Goal: Task Accomplishment & Management: Manage account settings

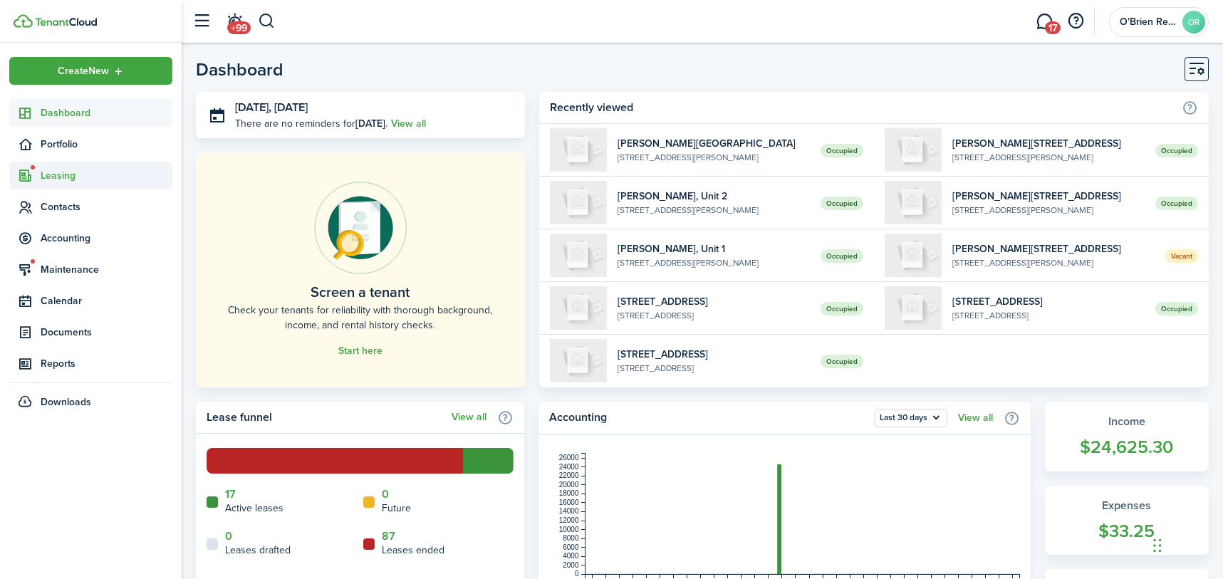
click at [80, 177] on span "Leasing" at bounding box center [107, 175] width 132 height 15
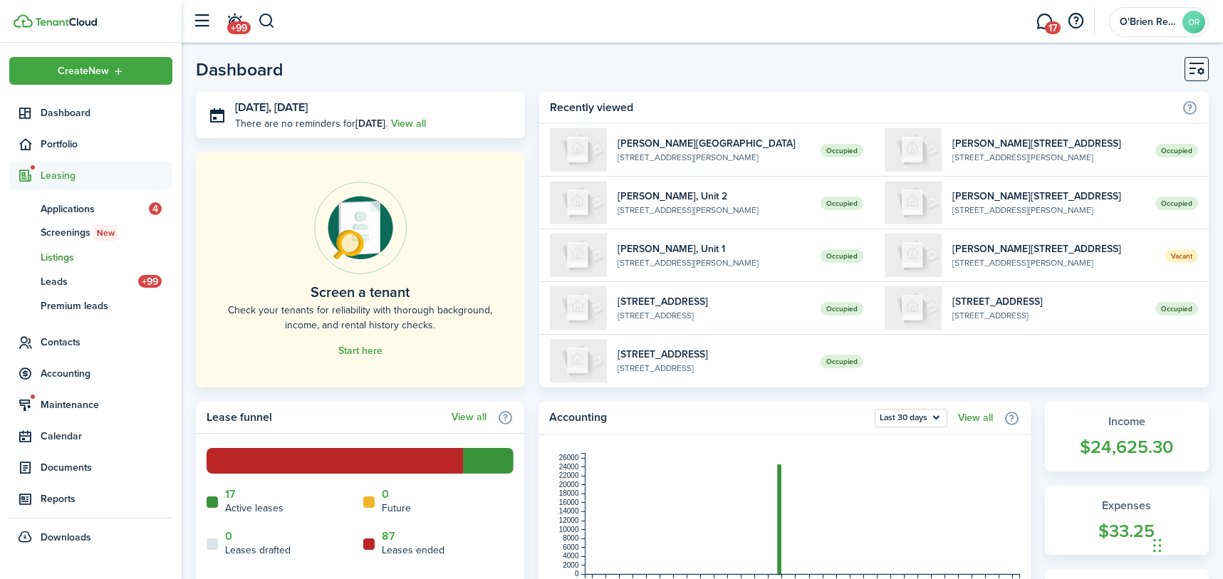
click at [71, 254] on span "Listings" at bounding box center [107, 257] width 132 height 15
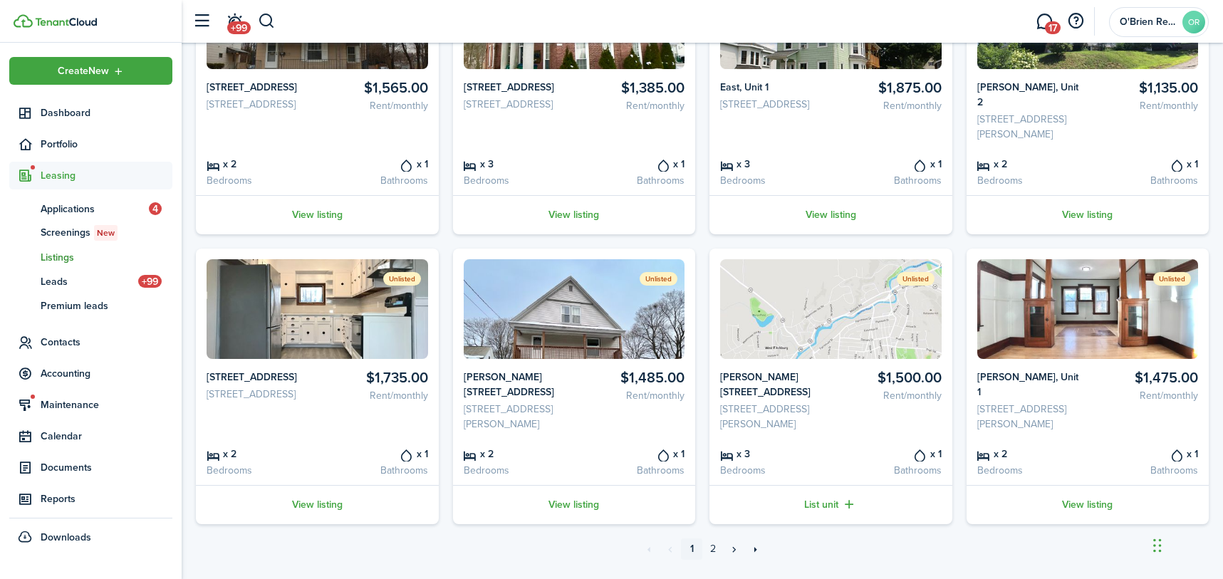
scroll to position [499, 0]
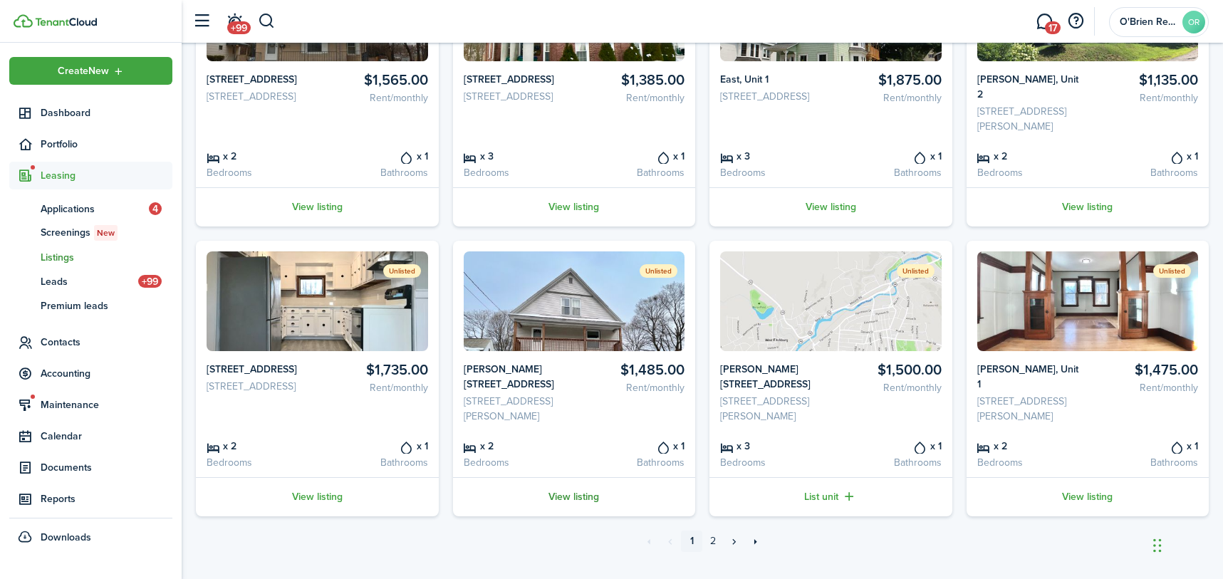
click at [562, 512] on link "View listing" at bounding box center [574, 496] width 243 height 39
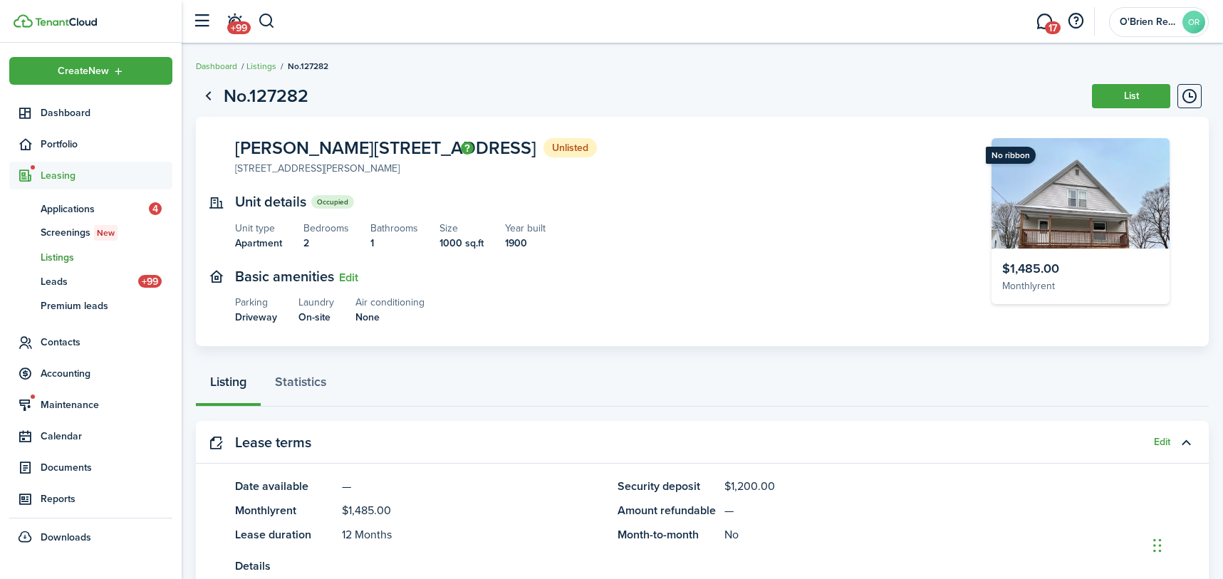
drag, startPoint x: 83, startPoint y: 342, endPoint x: 419, endPoint y: 349, distance: 336.9
click at [497, 340] on panel-main-body "[PERSON_NAME][GEOGRAPHIC_DATA] 2 Unlisted [STREET_ADDRESS][PERSON_NAME] Unit de…" at bounding box center [702, 232] width 1013 height 230
click at [75, 343] on span "Contacts" at bounding box center [107, 342] width 132 height 15
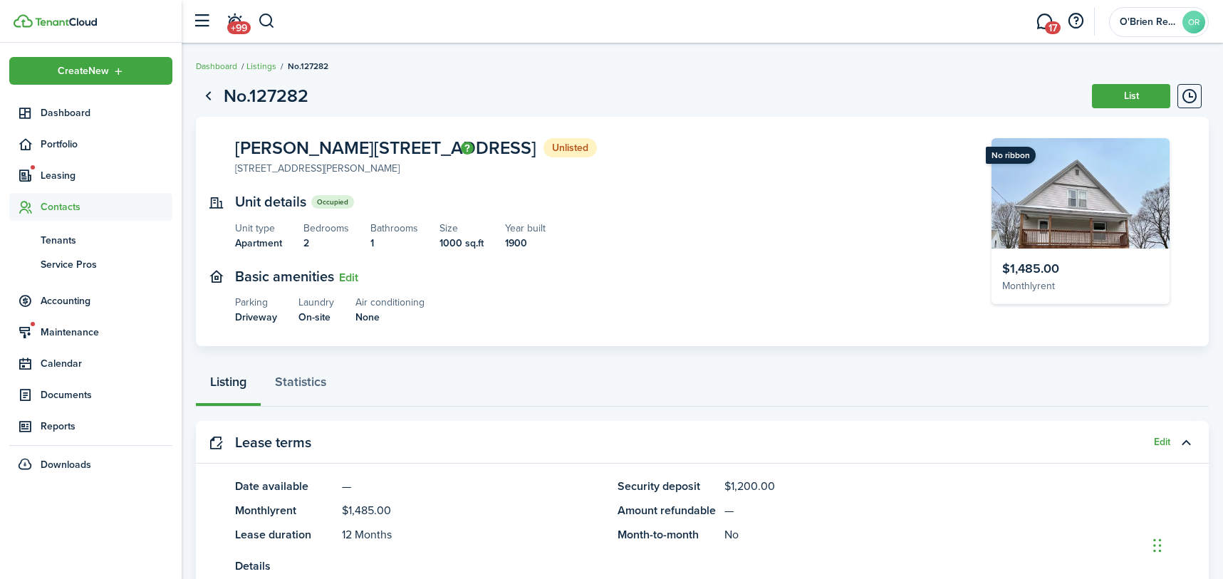
click at [616, 185] on panel-main-inner "[PERSON_NAME][GEOGRAPHIC_DATA] 2 Unlisted [STREET_ADDRESS][PERSON_NAME] Unit de…" at bounding box center [592, 231] width 714 height 187
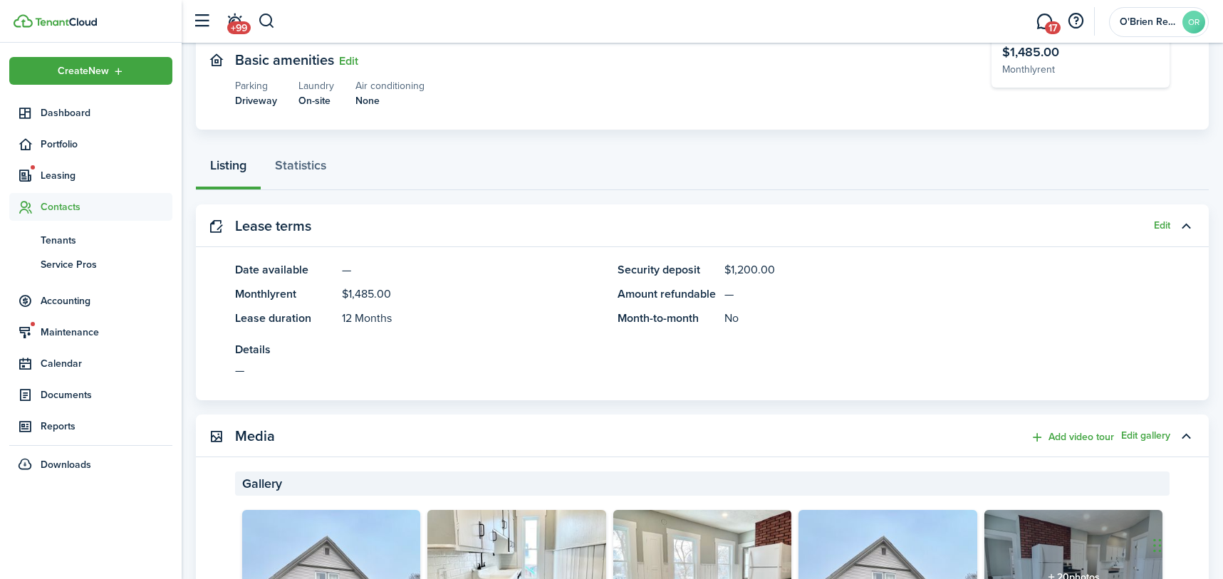
scroll to position [285, 0]
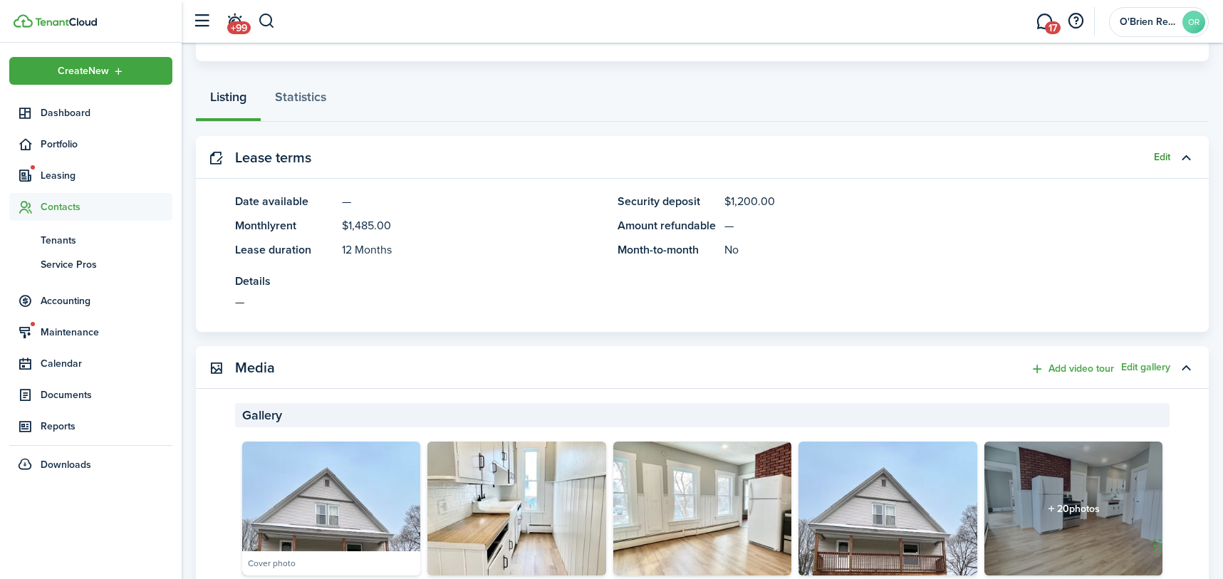
click at [1161, 158] on button "Edit" at bounding box center [1162, 157] width 16 height 11
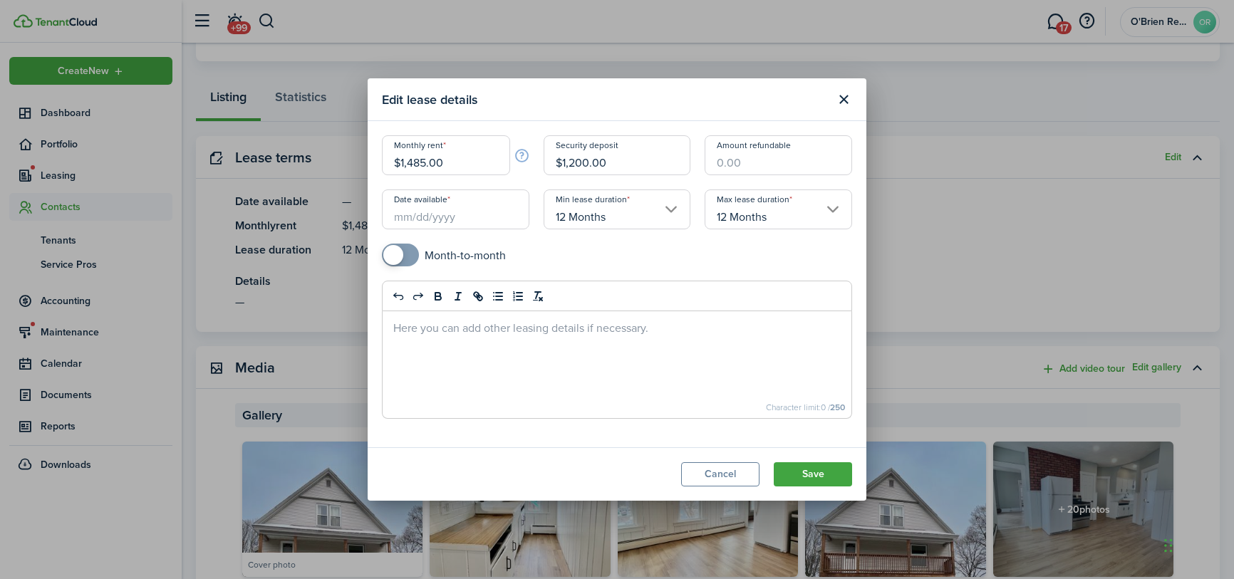
drag, startPoint x: 406, startPoint y: 162, endPoint x: 363, endPoint y: 167, distance: 42.9
click at [365, 166] on div "Edit lease details Monthly rent $1,485.00 Security deposit $1,200.00 Amount ref…" at bounding box center [617, 289] width 1234 height 579
type input "$1,665.00"
click at [558, 243] on div "Min lease duration 12 Months" at bounding box center [617, 216] width 162 height 54
click at [497, 214] on input "Date available" at bounding box center [455, 209] width 147 height 40
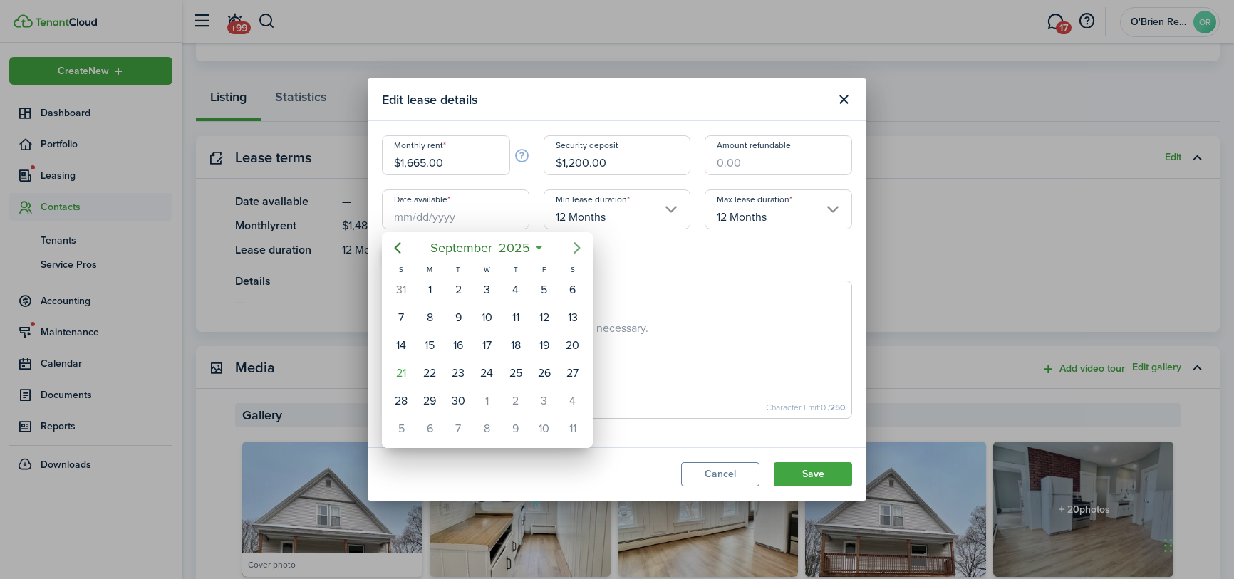
click at [575, 246] on icon "Next page" at bounding box center [576, 247] width 17 height 17
click at [570, 296] on div "1" at bounding box center [572, 289] width 21 height 21
type input "[DATE]"
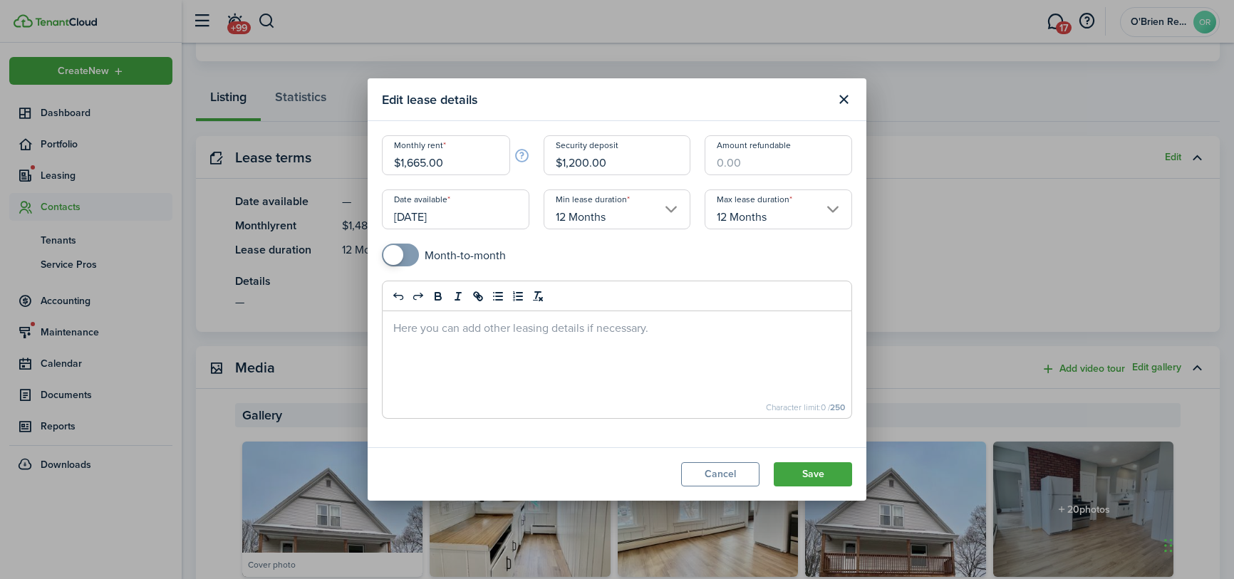
click at [593, 253] on mobiscroll-switch "Month-to-month" at bounding box center [617, 255] width 470 height 23
click at [813, 468] on button "Save" at bounding box center [812, 474] width 78 height 24
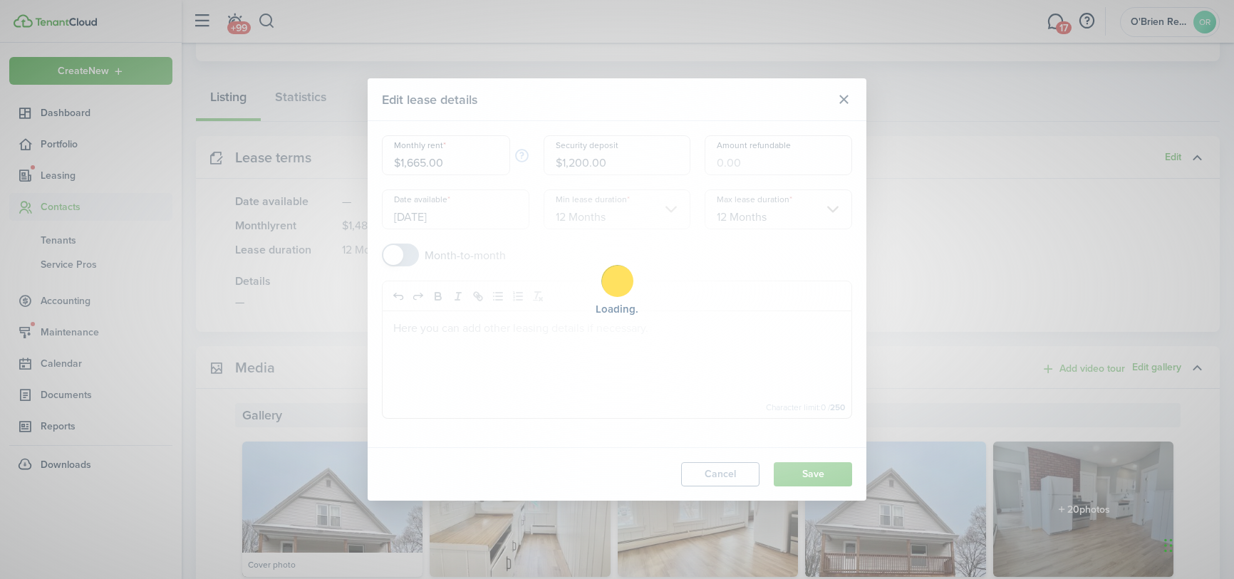
click at [812, 468] on div "Loading" at bounding box center [617, 289] width 1234 height 579
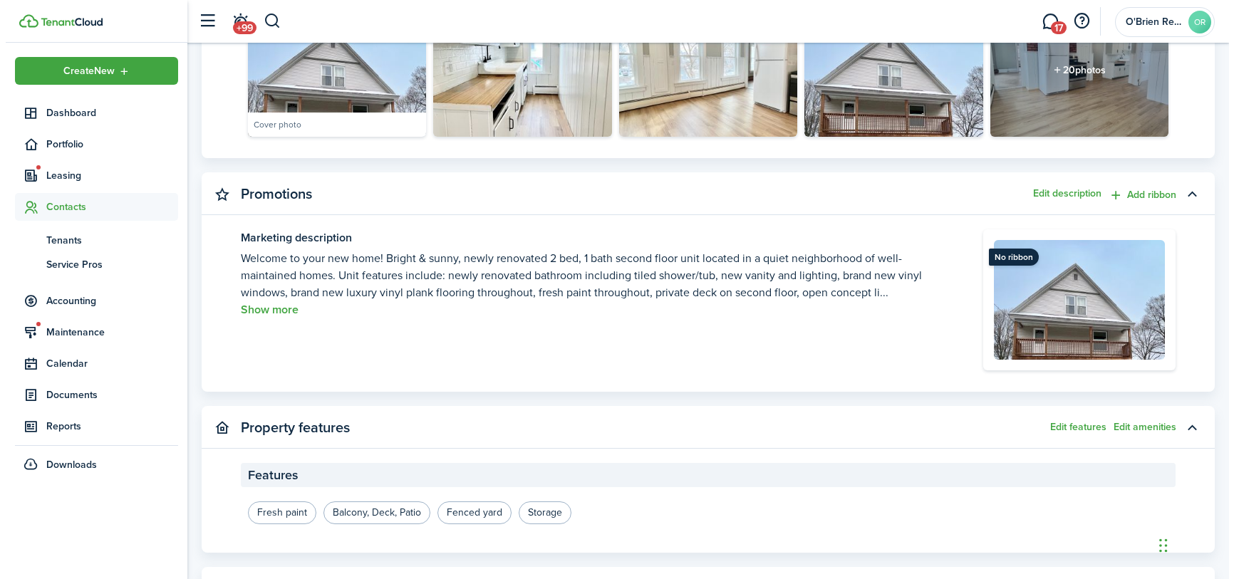
scroll to position [783, 0]
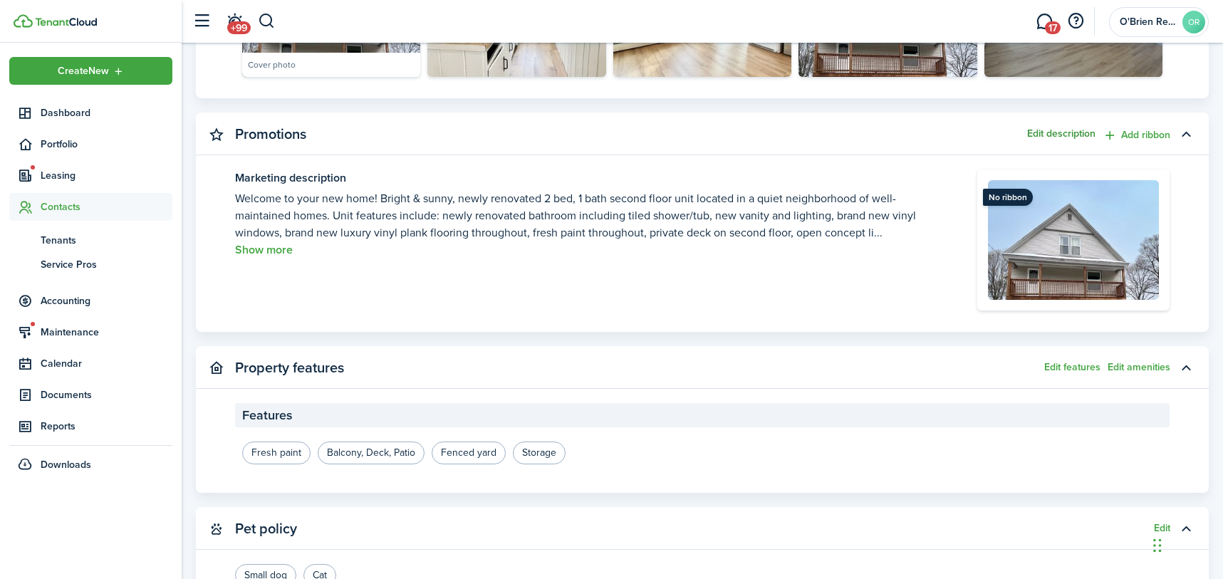
click at [1086, 137] on button "Edit description" at bounding box center [1061, 133] width 68 height 11
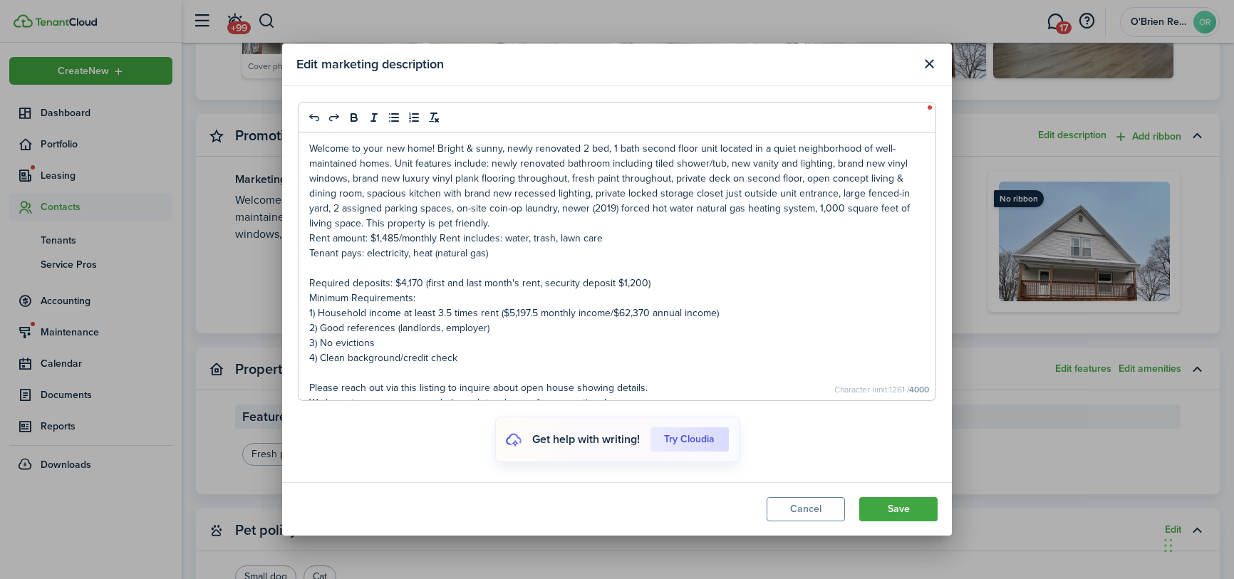
click at [399, 238] on p "Rent amount: $1,485/monthly Rent includes: water, trash, lawn care" at bounding box center [616, 238] width 615 height 15
click at [505, 237] on p "Rent amount: $1,665/monthly Rent includes: water, trash, lawn care" at bounding box center [616, 238] width 615 height 15
click at [541, 240] on p "Rent amount: $1,665/monthly Rent includes: water, trash, lawn care" at bounding box center [616, 238] width 615 height 15
click at [610, 239] on p "Rent amount: $1,665/monthly Rent includes: water, trash, lawn care" at bounding box center [616, 238] width 615 height 15
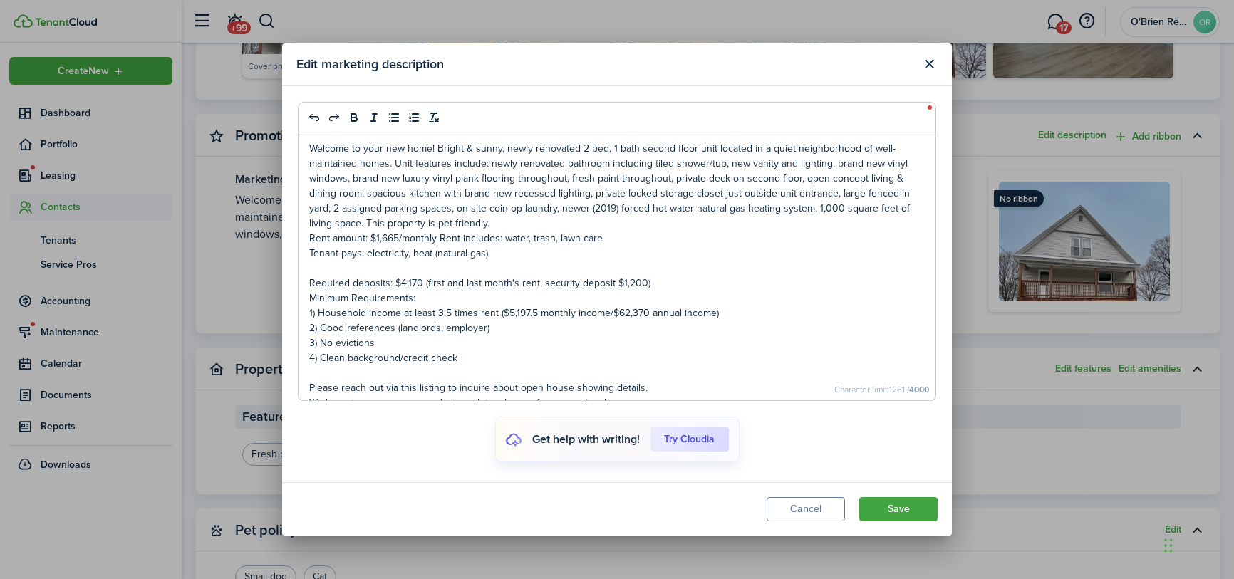
click at [387, 256] on p "Tenant pays: electricity, heat (natural gas)" at bounding box center [616, 253] width 615 height 15
click at [432, 255] on p "Tenant pays: electricity, heat (natural gas)" at bounding box center [616, 253] width 615 height 15
click at [517, 256] on p "Tenant pays: electricity, heat (natural gas)" at bounding box center [616, 253] width 615 height 15
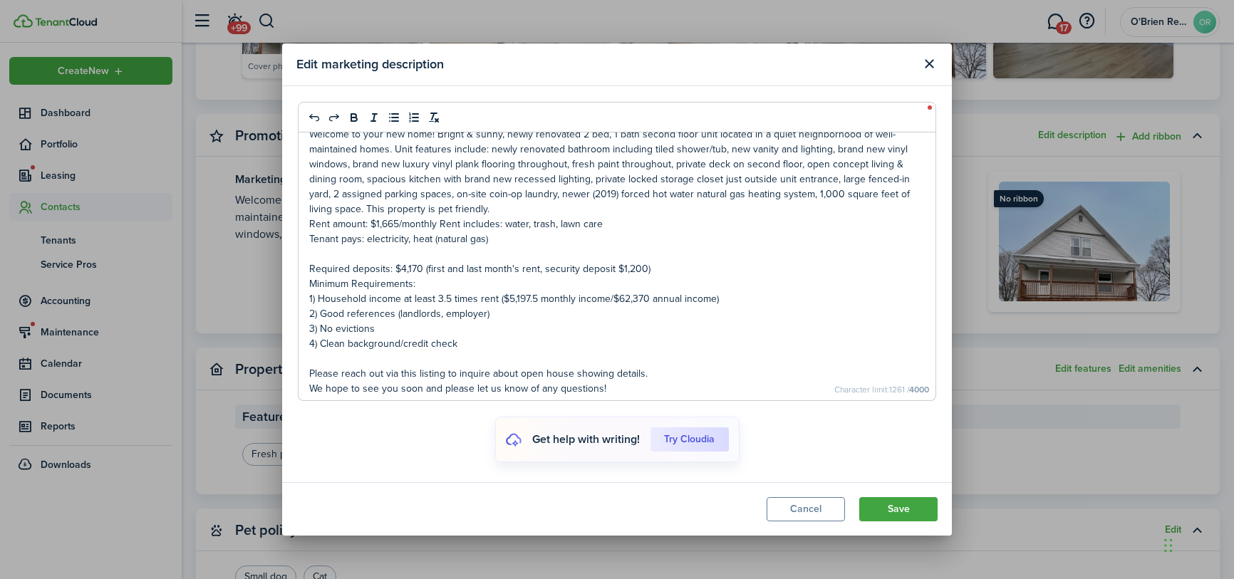
scroll to position [27, 0]
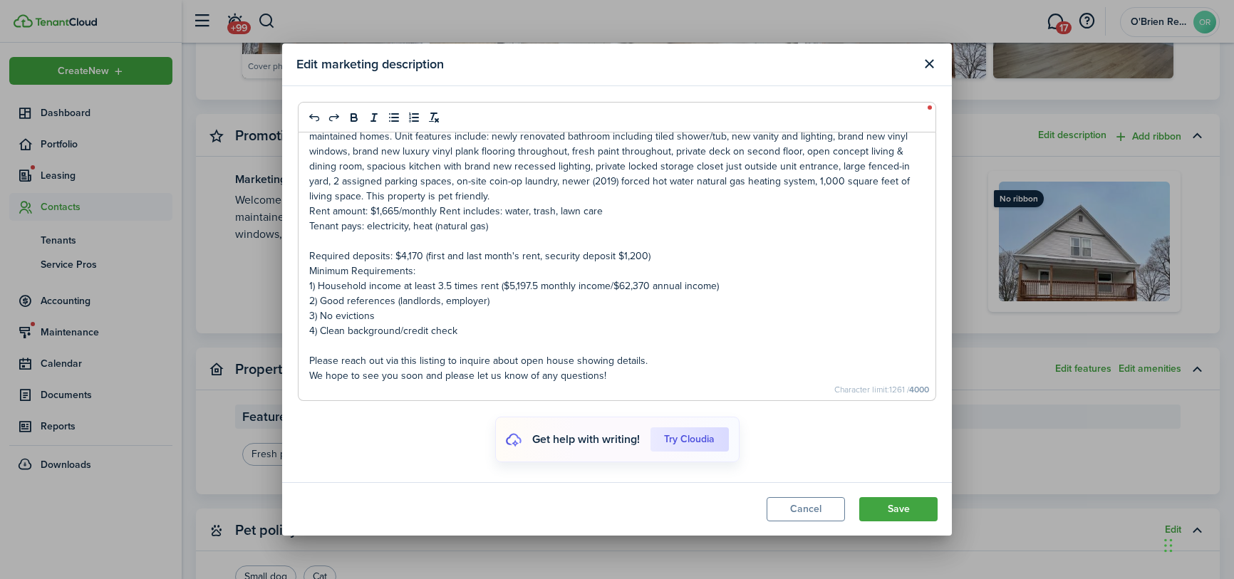
click at [429, 256] on p "Required deposits: $4,170 (first and last month's rent, security deposit $1,200)" at bounding box center [616, 256] width 615 height 15
click at [535, 287] on p "1) Household income at least 3.5 times rent ($5,197.5 monthly income/$62,370 an…" at bounding box center [616, 285] width 615 height 15
click at [644, 282] on p "1) Household income at least 3.5 times rent ($5,828 monthly income/$62,370 annu…" at bounding box center [616, 285] width 615 height 15
click at [746, 287] on p "1) Household income at least 3.5 times rent ($5,828 monthly income/$69,930 annu…" at bounding box center [616, 285] width 615 height 15
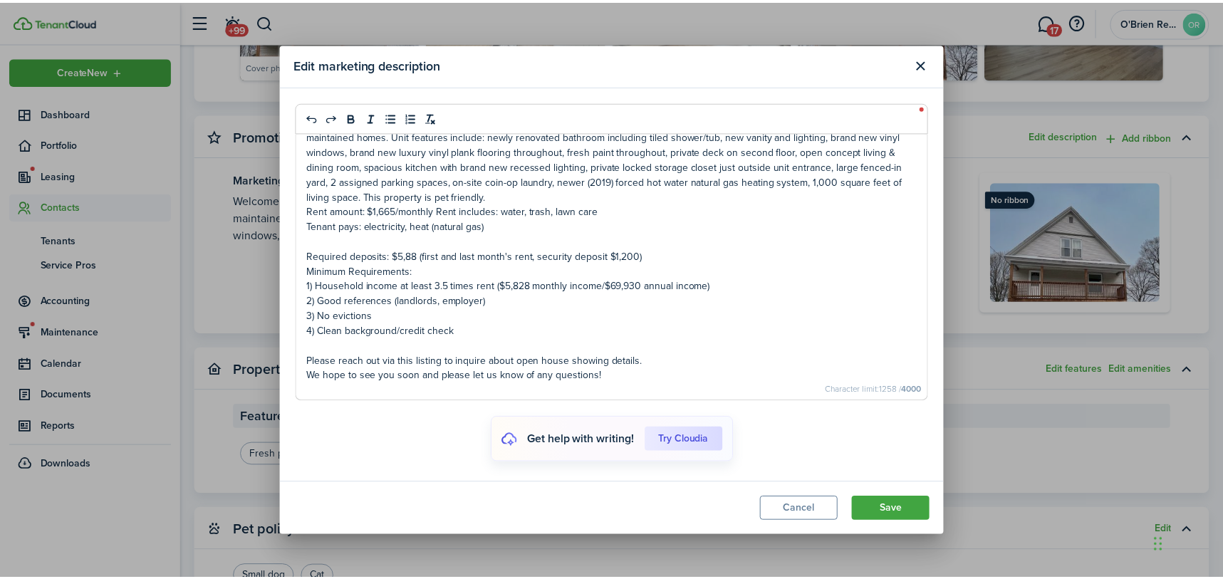
scroll to position [0, 0]
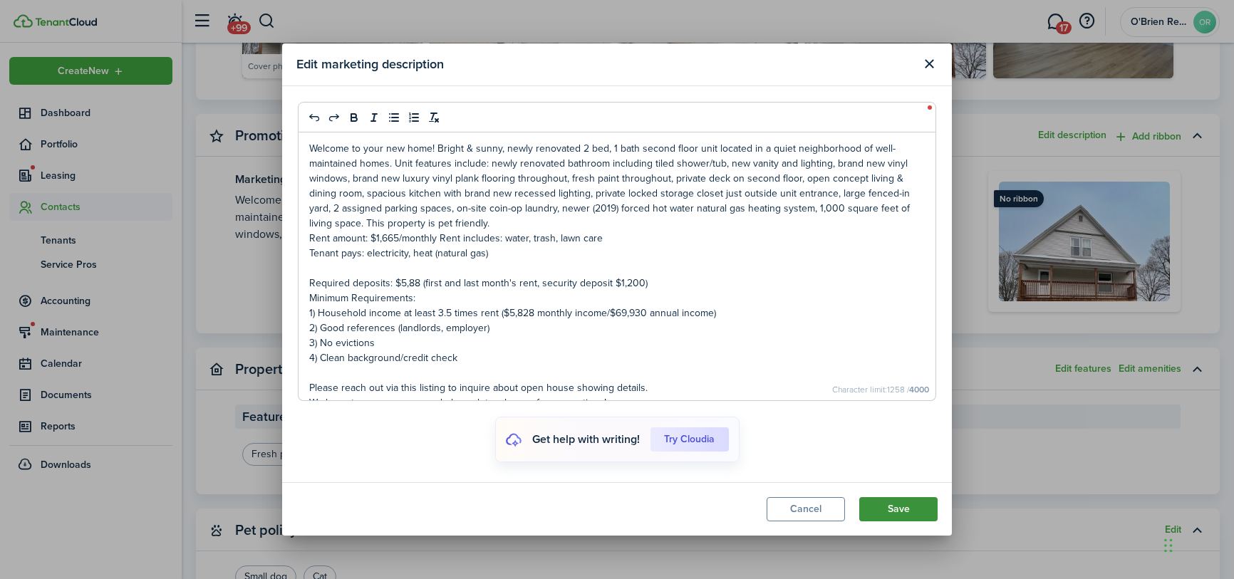
click at [888, 507] on button "Save" at bounding box center [898, 509] width 78 height 24
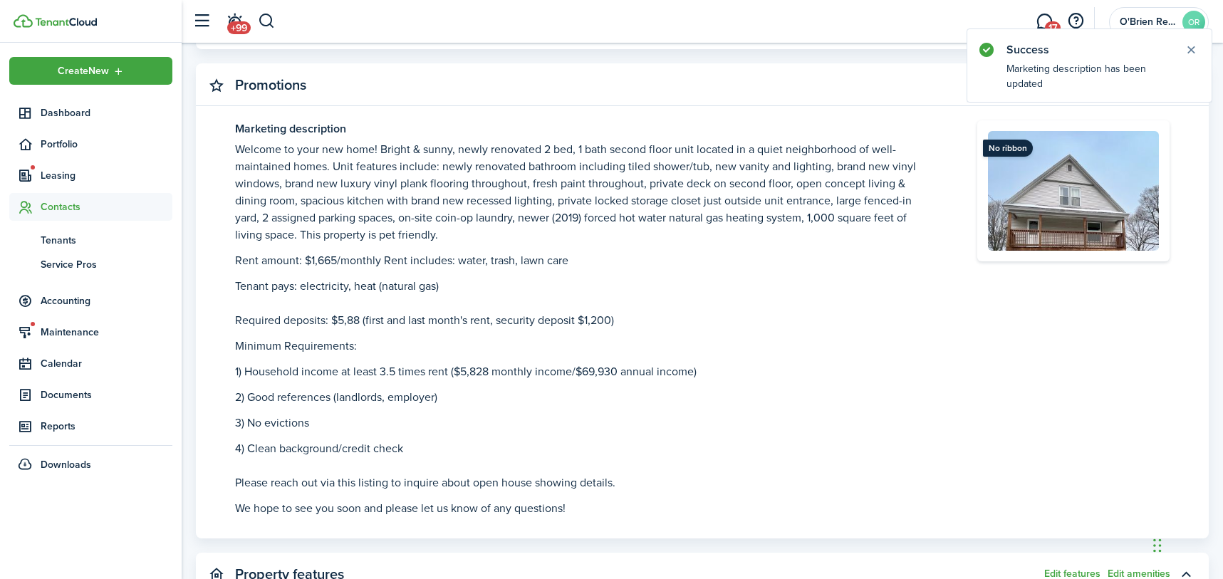
scroll to position [712, 0]
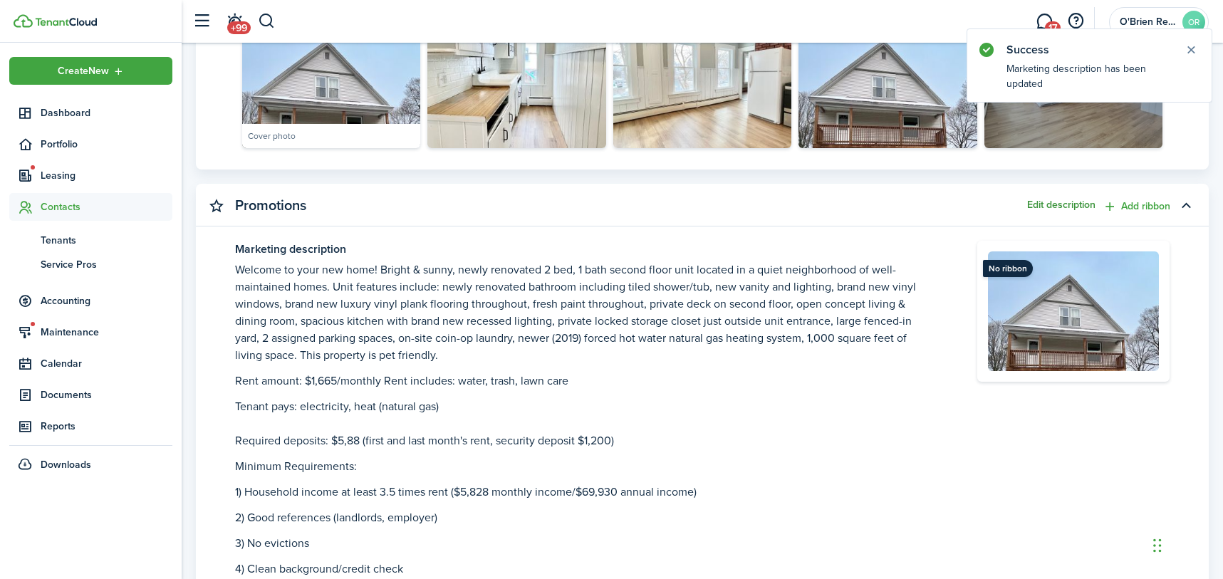
click at [1058, 210] on button "Edit description" at bounding box center [1061, 204] width 68 height 11
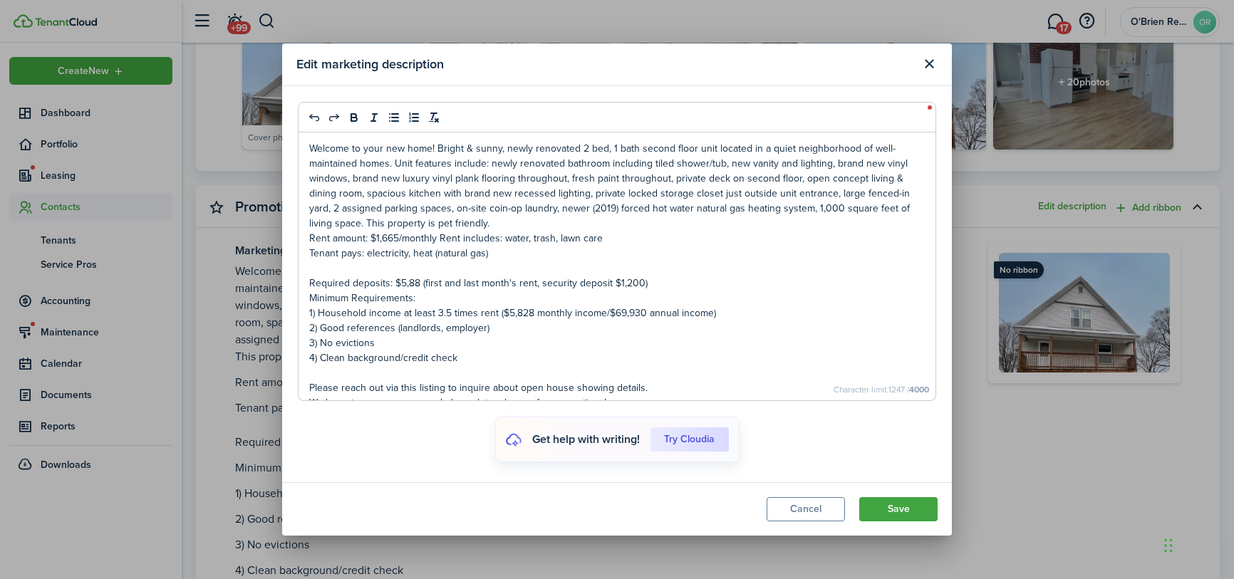
click at [412, 286] on p "Required deposits: $5,88 (first and last month's rent, security deposit $1,200)" at bounding box center [616, 283] width 615 height 15
click at [892, 505] on button "Save" at bounding box center [898, 509] width 78 height 24
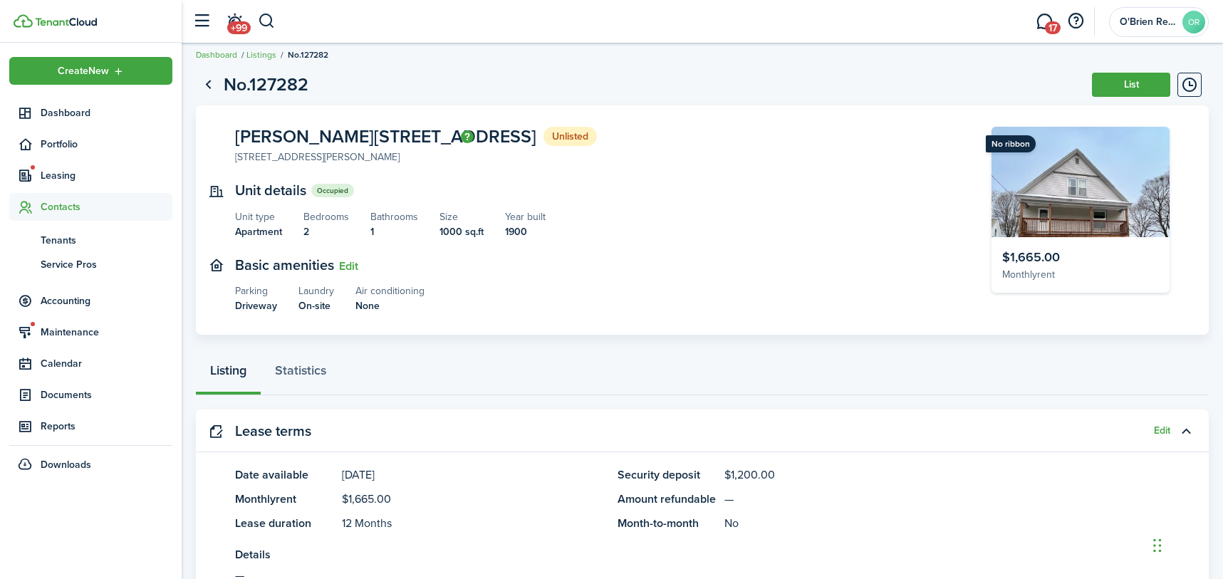
scroll to position [0, 0]
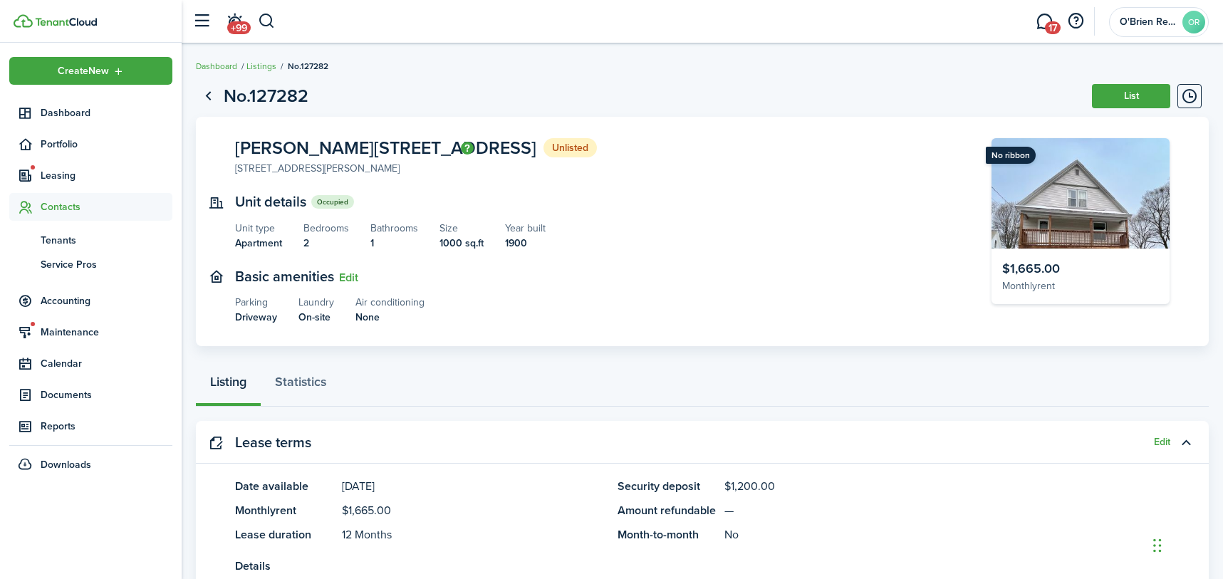
click at [1006, 152] on ribbon "No ribbon" at bounding box center [1011, 155] width 50 height 17
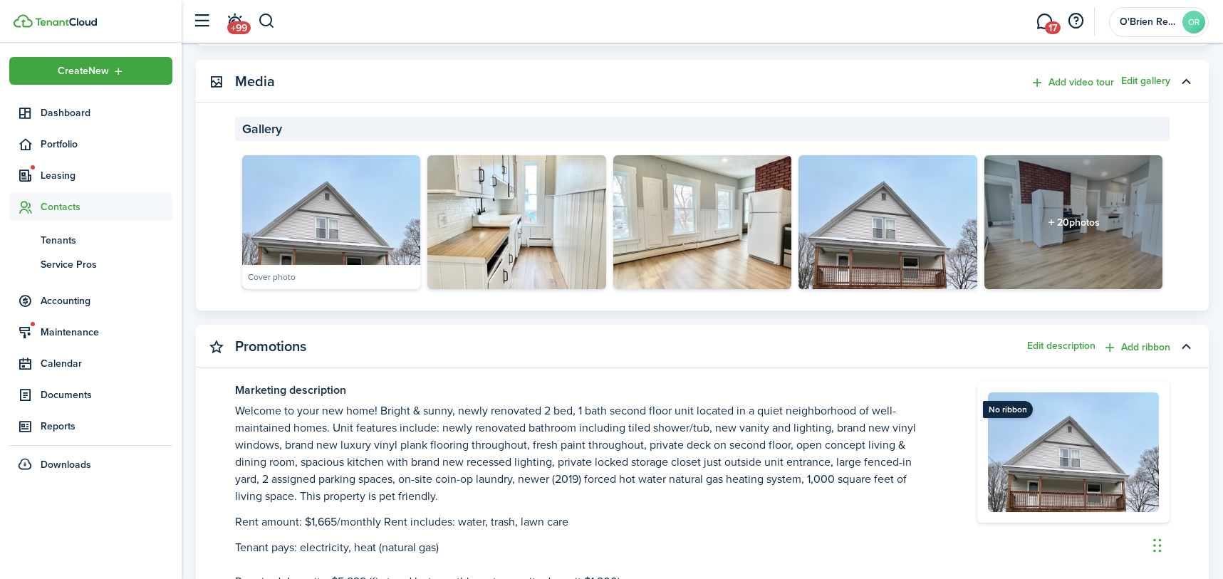
scroll to position [570, 0]
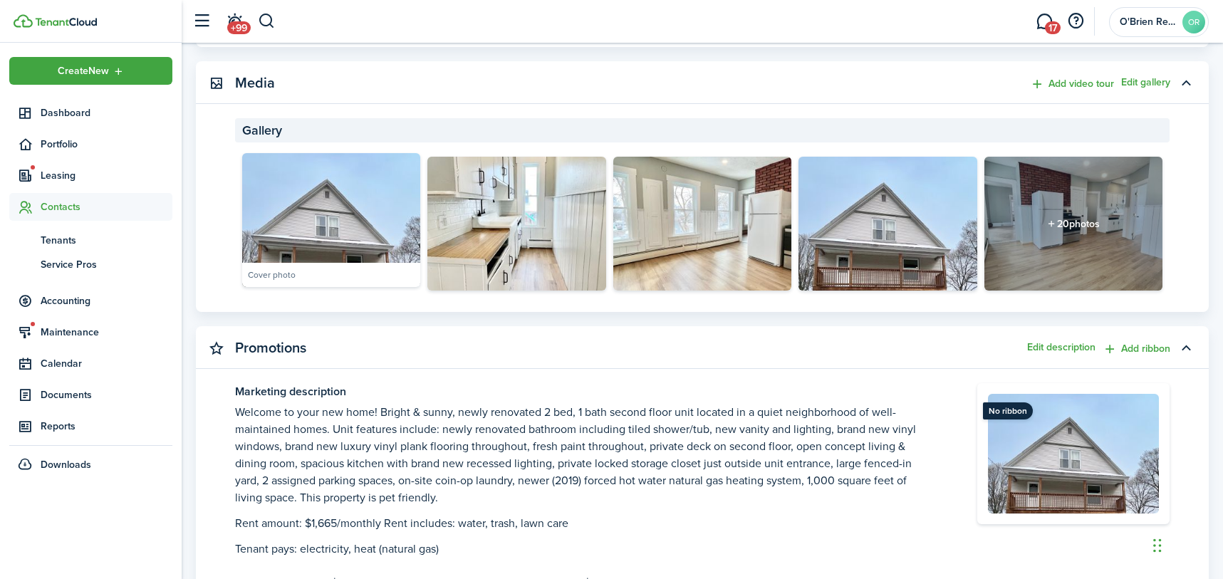
click at [372, 220] on img at bounding box center [331, 220] width 178 height 134
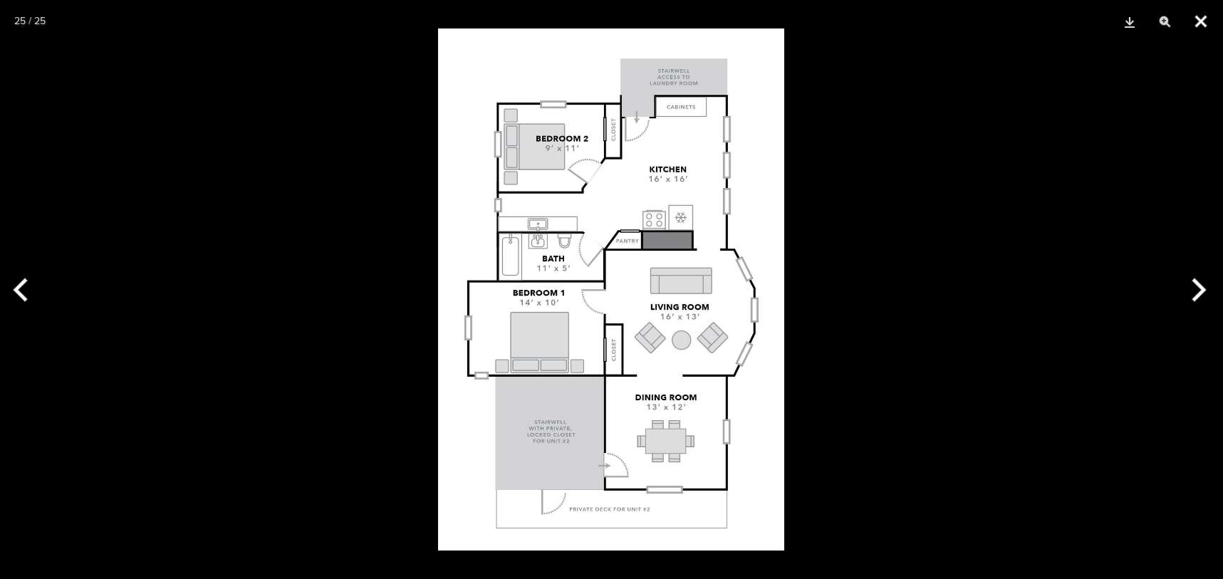
click at [1204, 19] on button "Close" at bounding box center [1201, 21] width 36 height 43
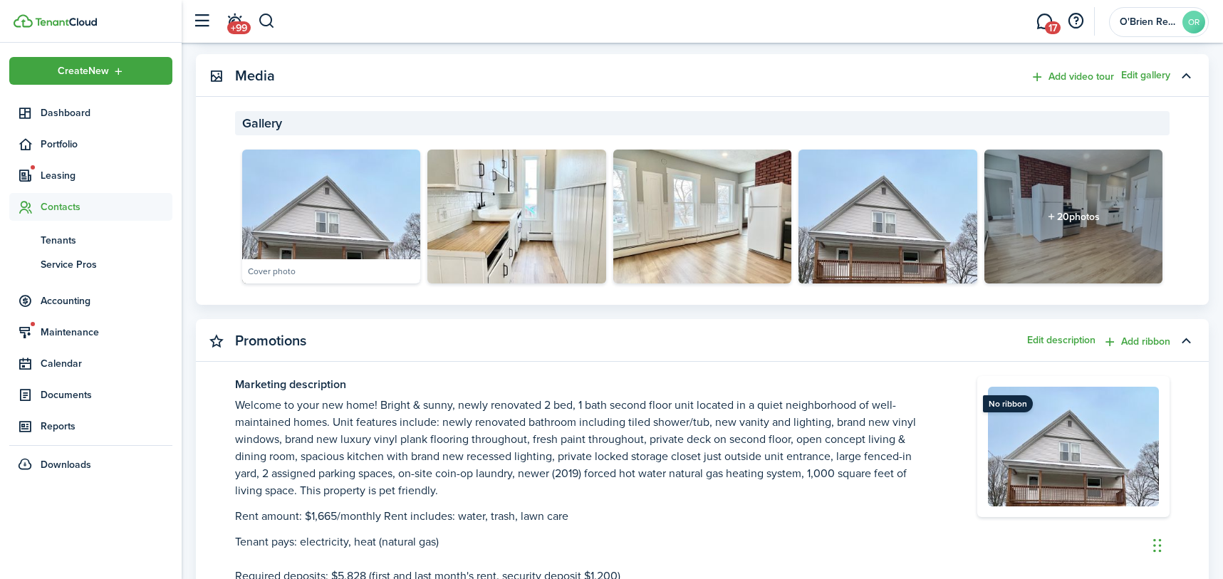
scroll to position [0, 0]
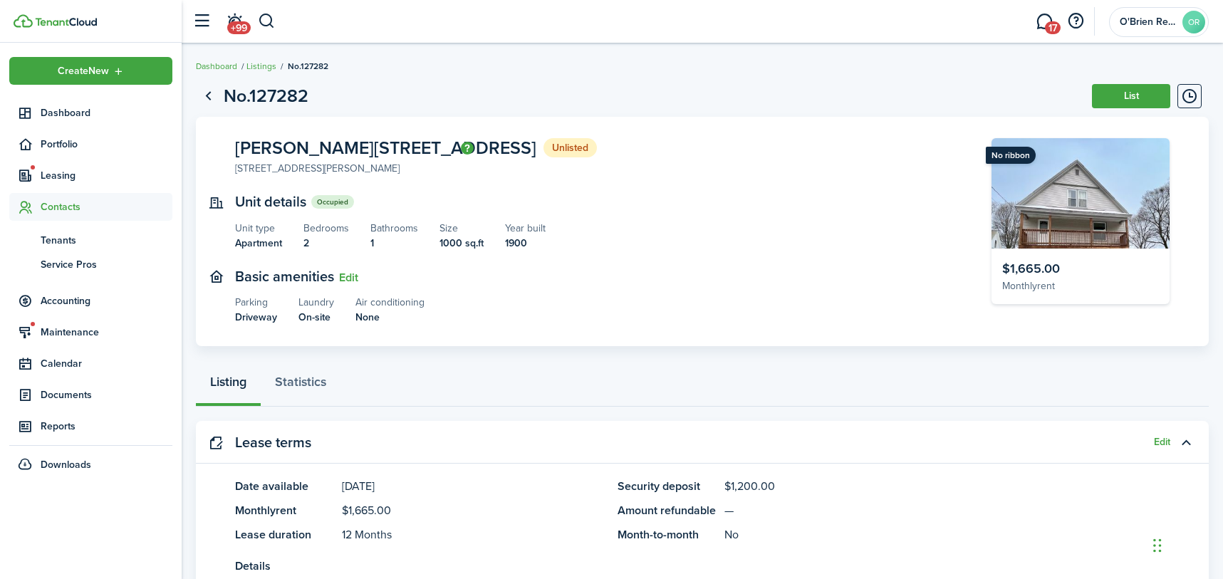
click at [523, 294] on panel-main-section "Basic amenities Edit Parking Driveway Laundry On-site Air conditioning None" at bounding box center [592, 296] width 714 height 57
click at [68, 239] on span "Tenants" at bounding box center [107, 240] width 132 height 15
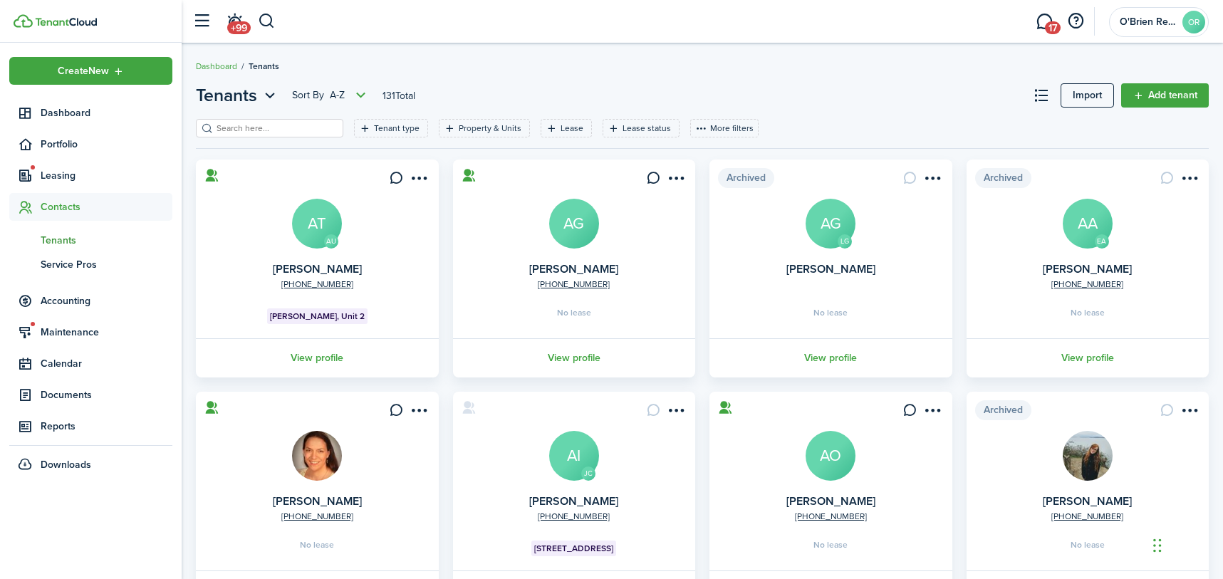
click at [278, 130] on input "search" at bounding box center [275, 129] width 125 height 14
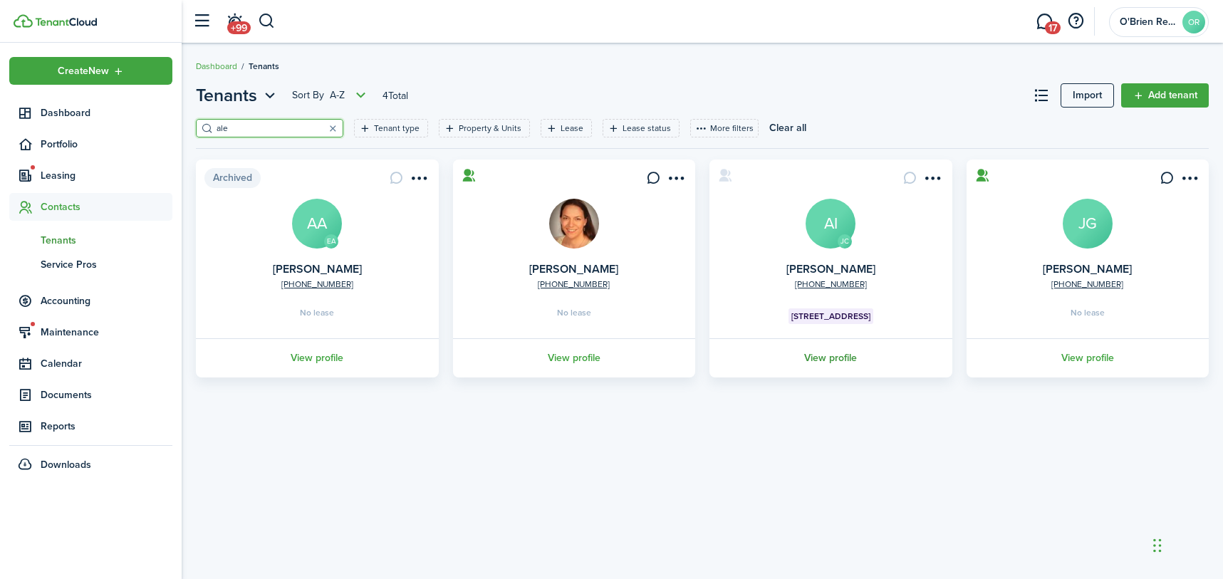
type input "ale"
click at [827, 355] on link "View profile" at bounding box center [830, 357] width 247 height 39
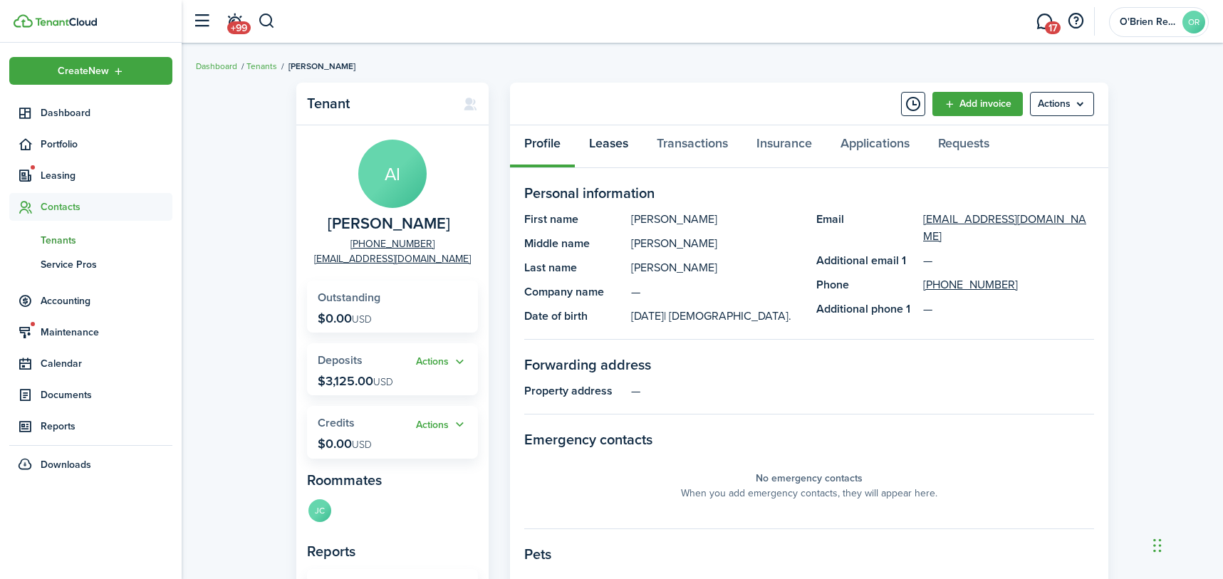
click at [615, 147] on link "Leases" at bounding box center [609, 146] width 68 height 43
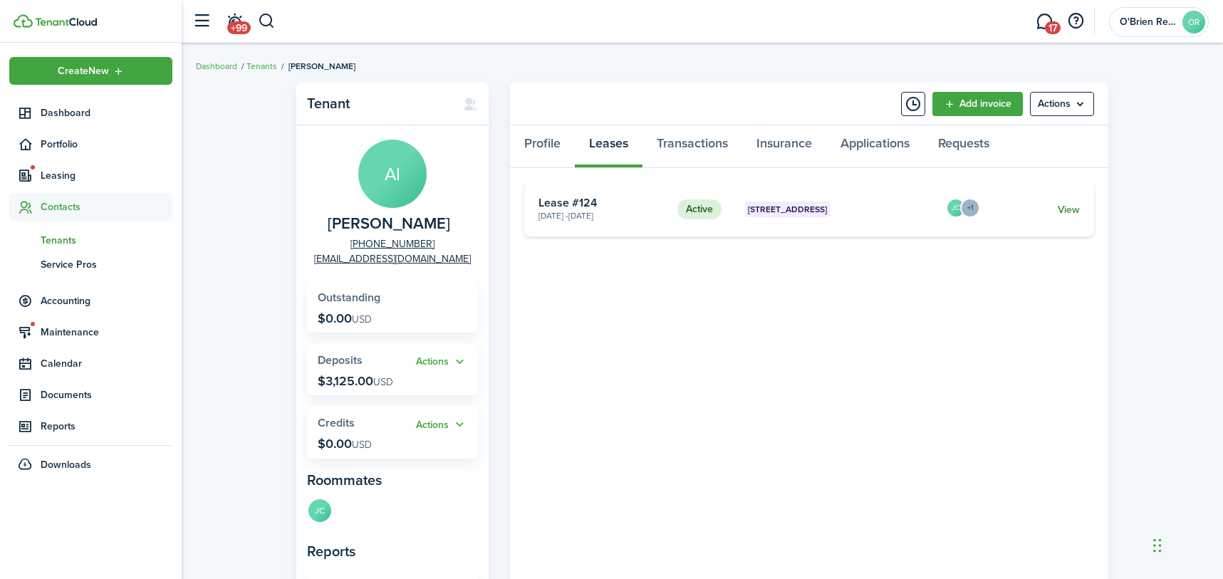
click at [1062, 214] on link "View" at bounding box center [1069, 209] width 22 height 15
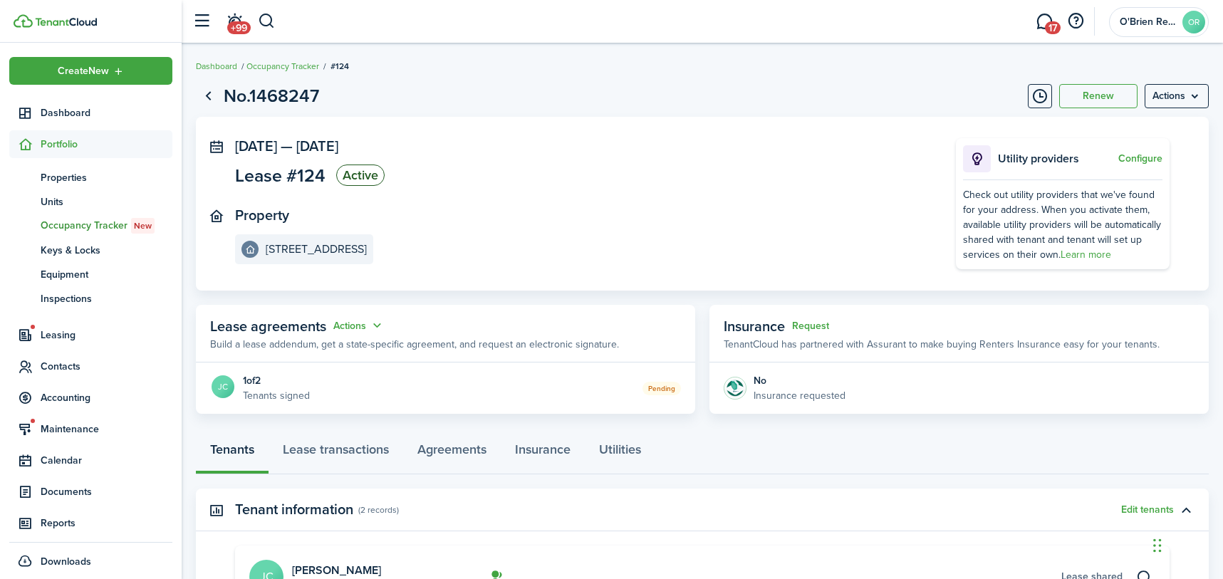
click at [254, 391] on p "Tenants signed" at bounding box center [276, 395] width 67 height 15
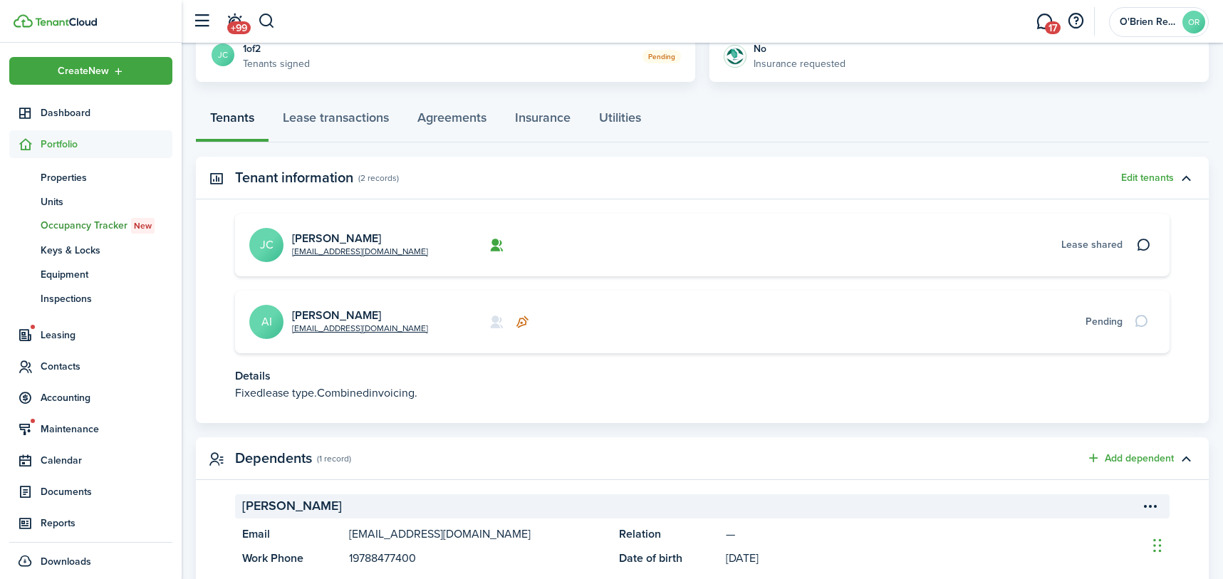
scroll to position [356, 0]
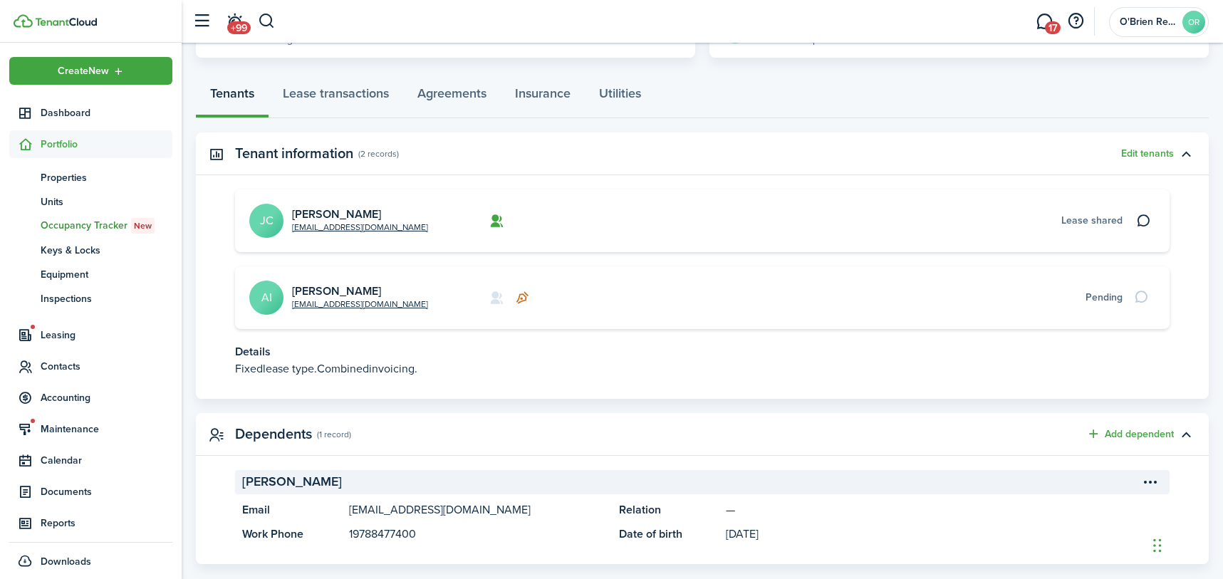
click at [385, 383] on panel-main-body "[EMAIL_ADDRESS][DOMAIN_NAME] [PERSON_NAME] [PERSON_NAME] shared [EMAIL_ADDRESS]…" at bounding box center [702, 293] width 1013 height 209
